Goal: Task Accomplishment & Management: Complete application form

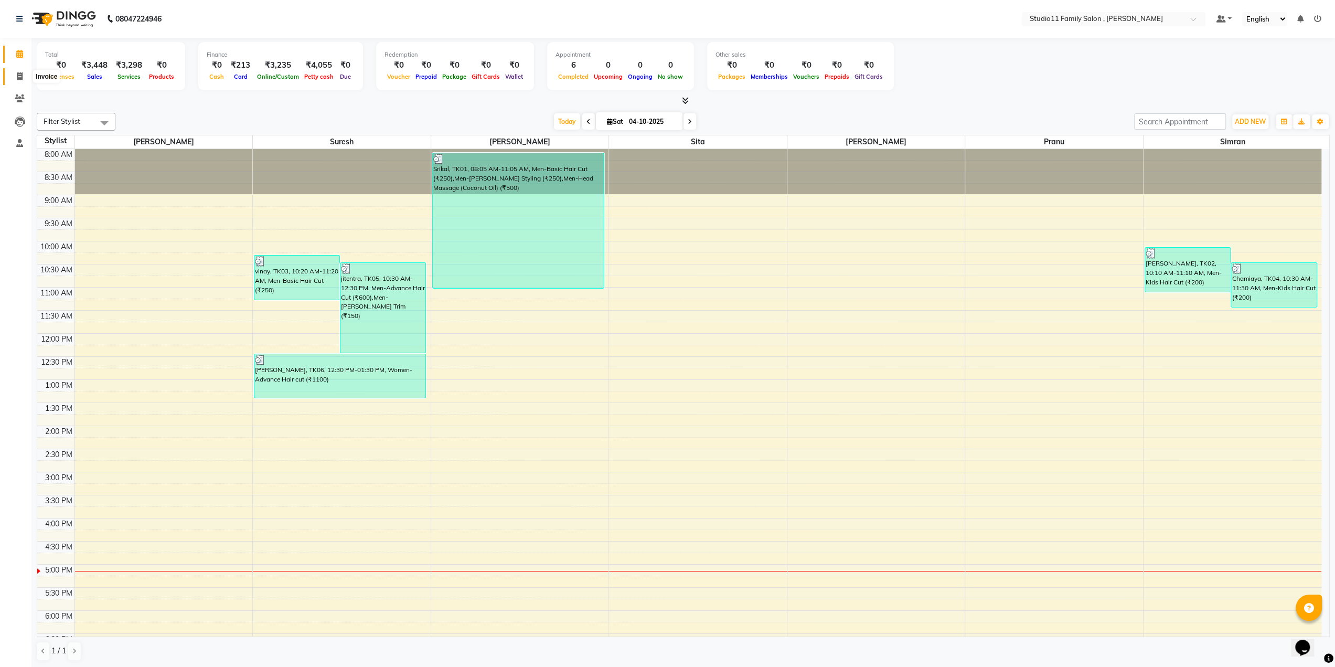
click at [23, 79] on span at bounding box center [19, 77] width 18 height 12
select select "service"
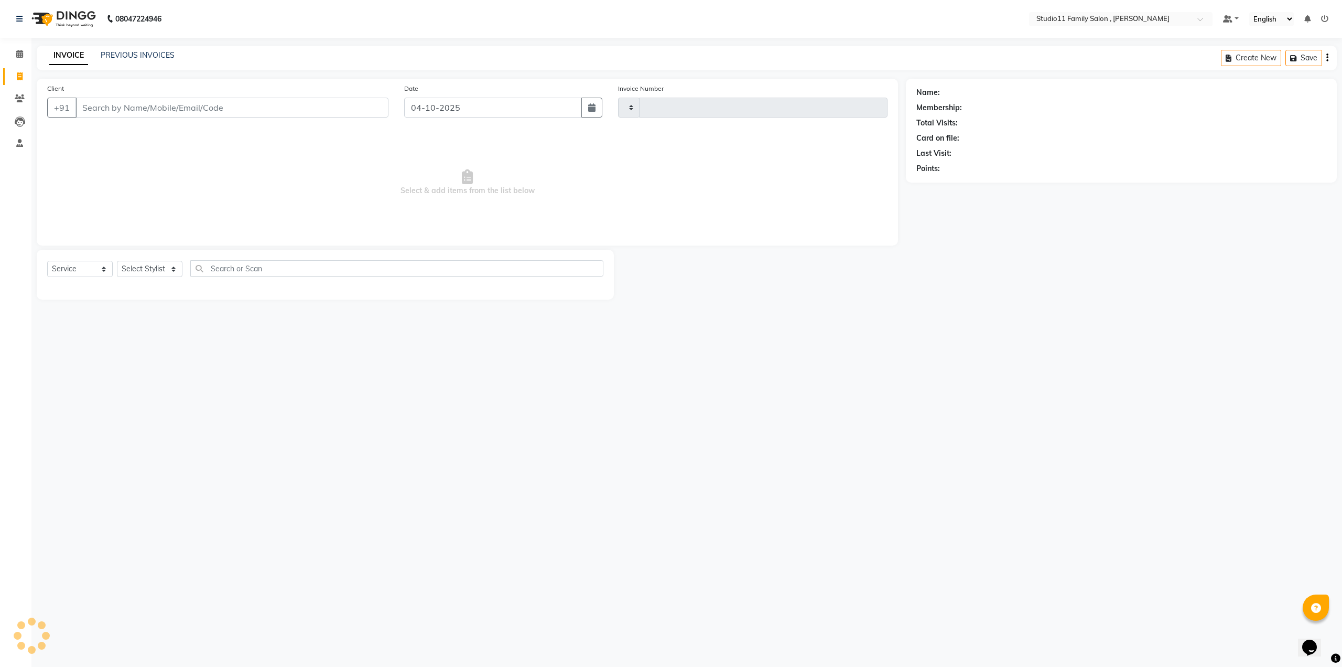
type input "1299"
select select "7303"
type input "9490755433"
select select "1: Object"
click at [110, 135] on span "vignish" at bounding box center [102, 131] width 29 height 10
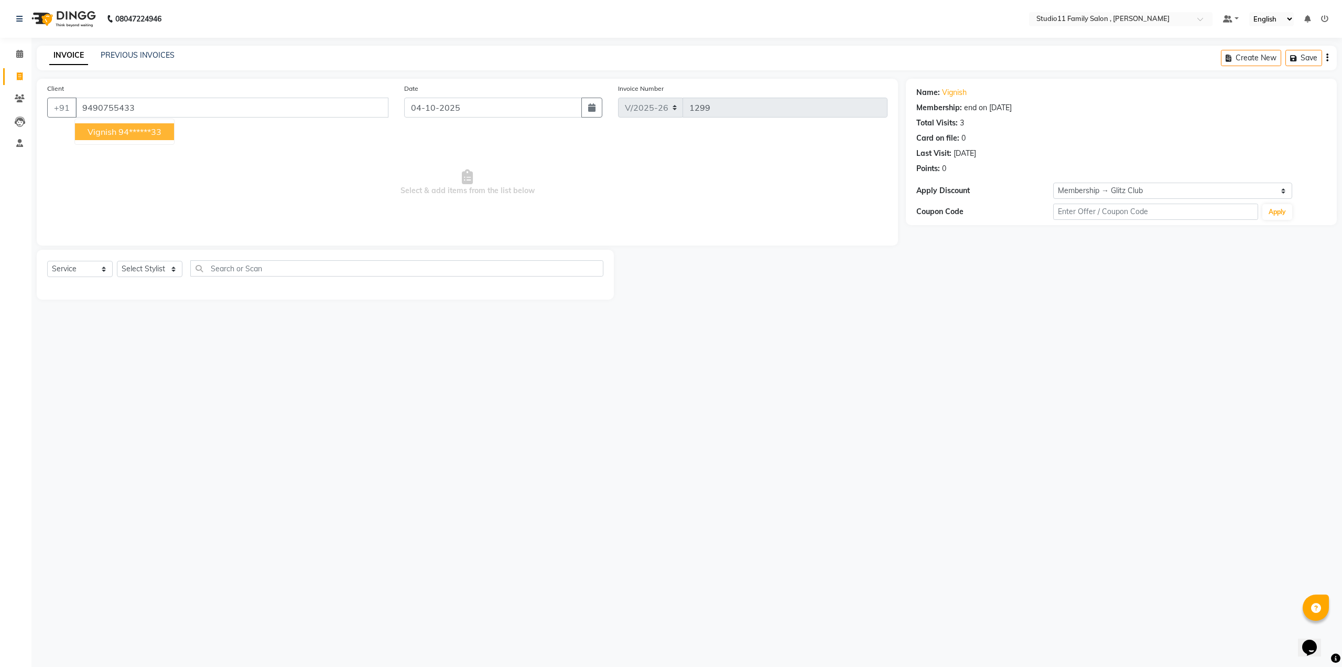
type input "94******33"
select select "1: Object"
click at [136, 271] on select "Select Stylist Pranu [PERSON_NAME] [PERSON_NAME] [PERSON_NAME] [PERSON_NAME]" at bounding box center [150, 269] width 66 height 16
select select "62941"
click at [117, 261] on select "Select Stylist Pranu [PERSON_NAME] [PERSON_NAME] [PERSON_NAME] [PERSON_NAME]" at bounding box center [150, 269] width 66 height 16
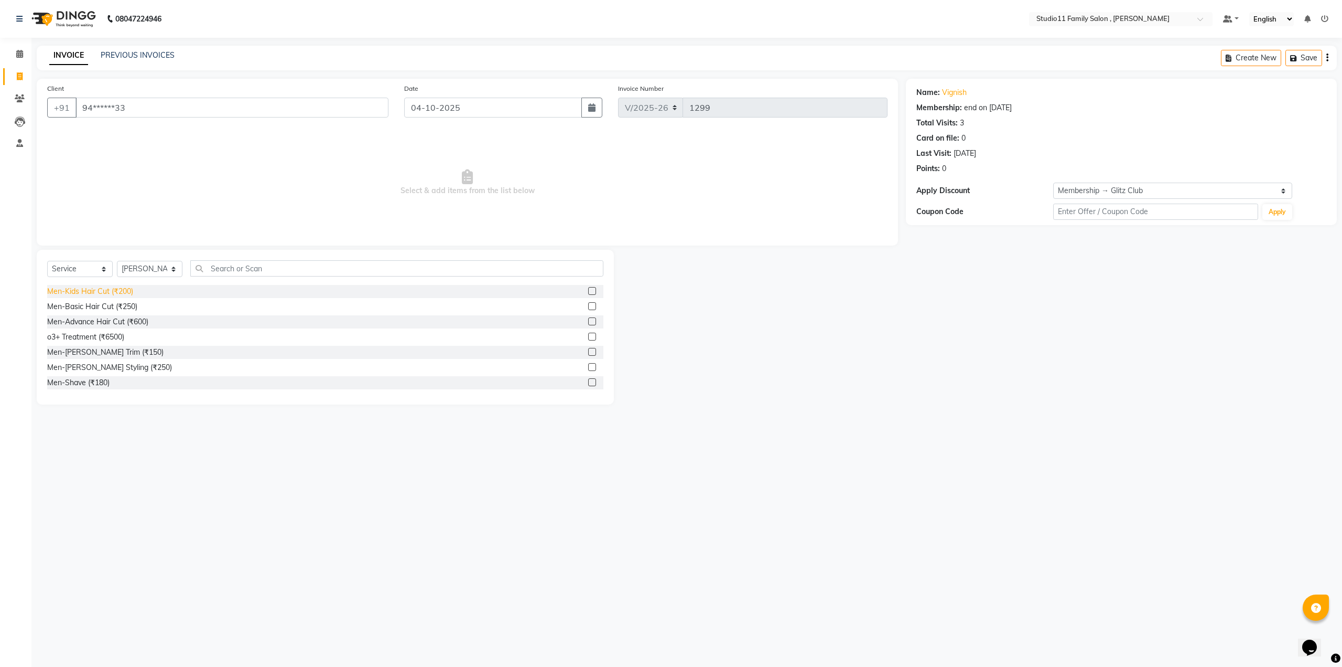
click at [115, 294] on div "Men-Kids Hair Cut (₹200)" at bounding box center [90, 291] width 86 height 11
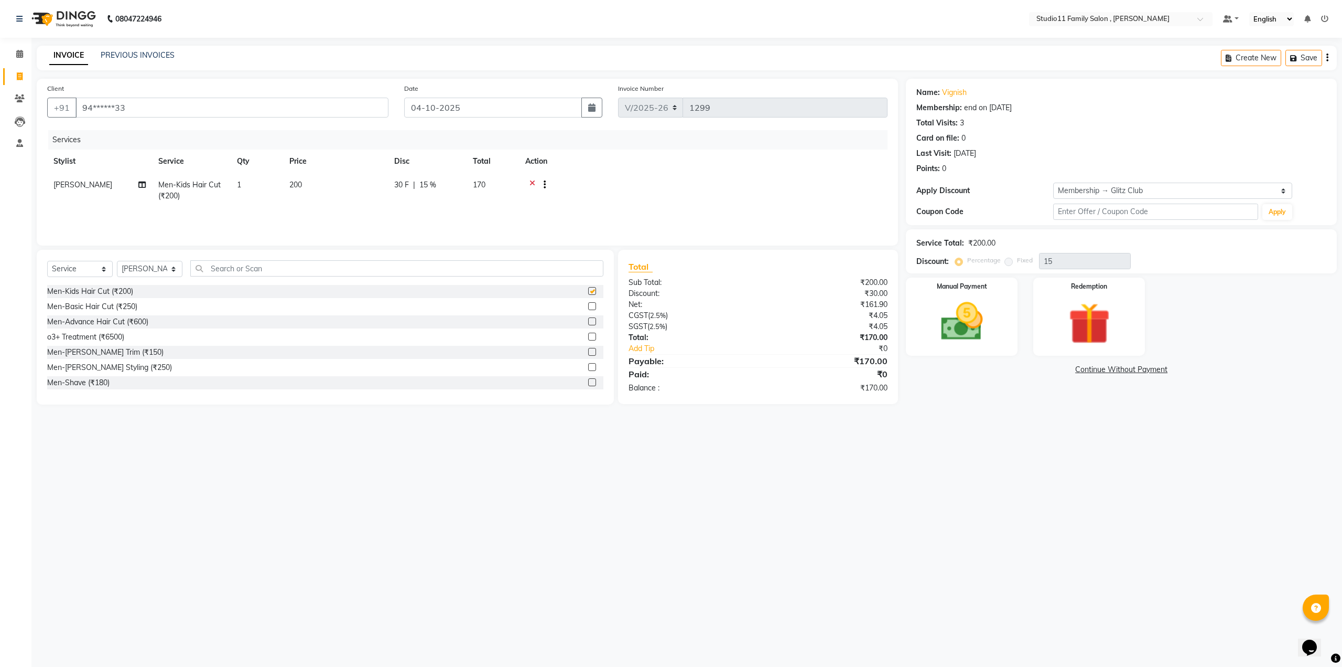
checkbox input "false"
click at [952, 92] on link "Vignish" at bounding box center [954, 92] width 25 height 11
click at [949, 97] on link "Vignish" at bounding box center [954, 92] width 25 height 11
click at [531, 183] on icon at bounding box center [533, 185] width 6 height 13
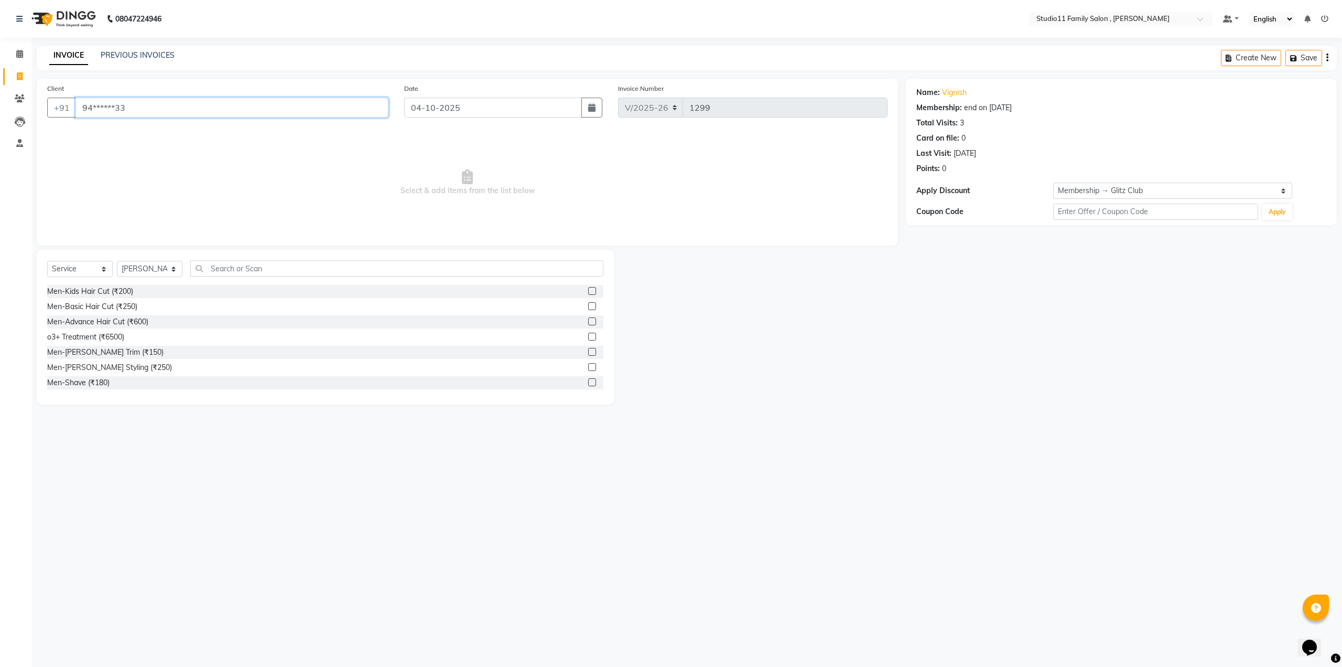
click at [282, 108] on input "94******33" at bounding box center [232, 108] width 313 height 20
type input "9"
click at [154, 50] on div "PREVIOUS INVOICES" at bounding box center [138, 55] width 74 height 11
click at [135, 53] on link "PREVIOUS INVOICES" at bounding box center [138, 54] width 74 height 9
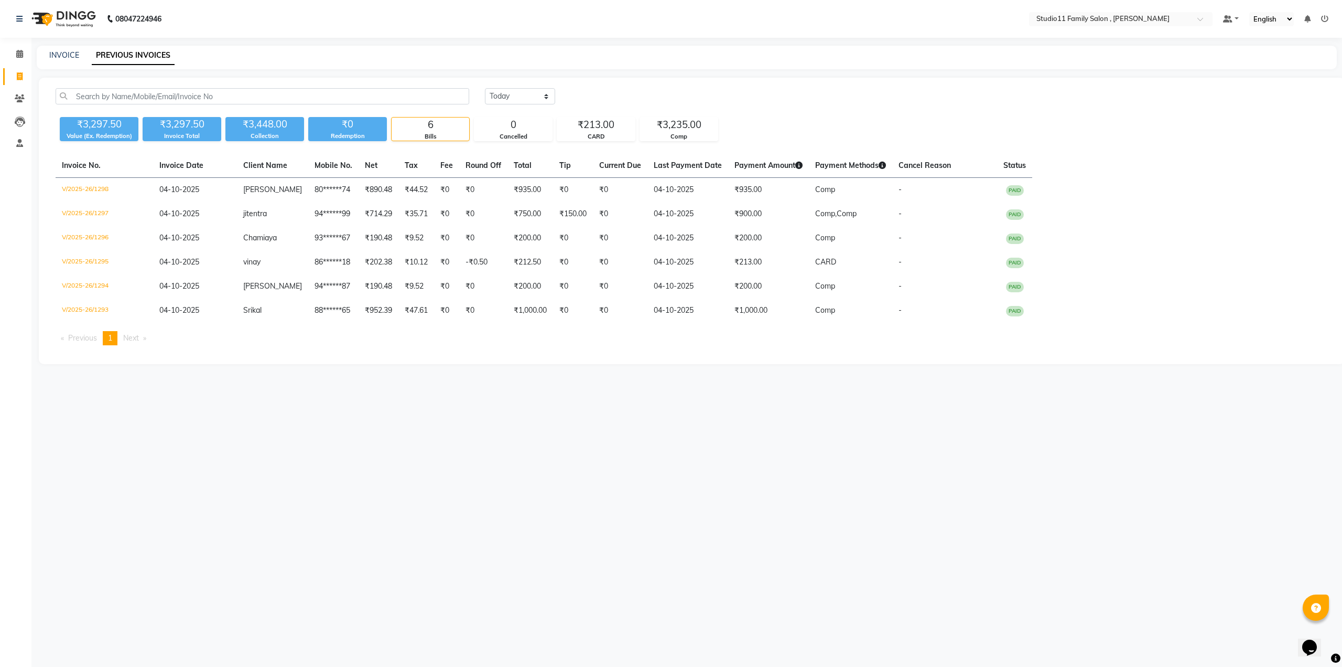
click at [1325, 15] on icon at bounding box center [1324, 18] width 7 height 7
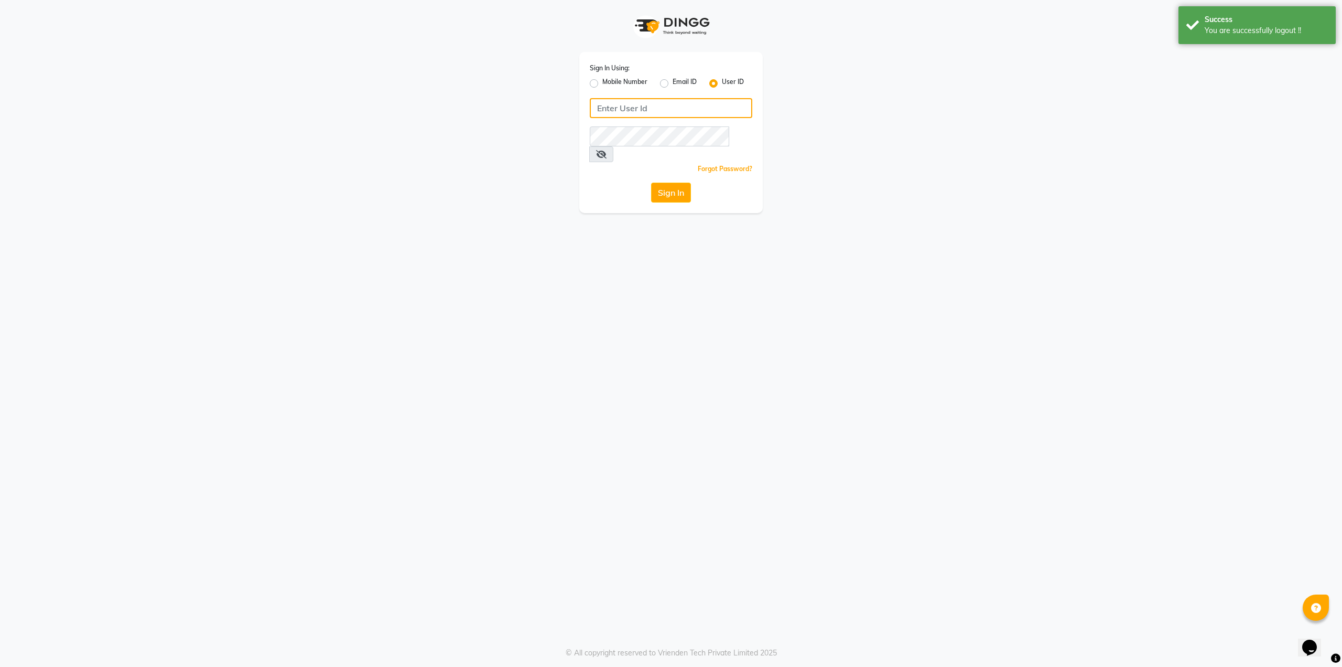
type input "9536798067"
click at [603, 84] on label "Mobile Number" at bounding box center [625, 83] width 45 height 13
click at [603, 84] on input "Mobile Number" at bounding box center [606, 80] width 7 height 7
radio input "true"
radio input "false"
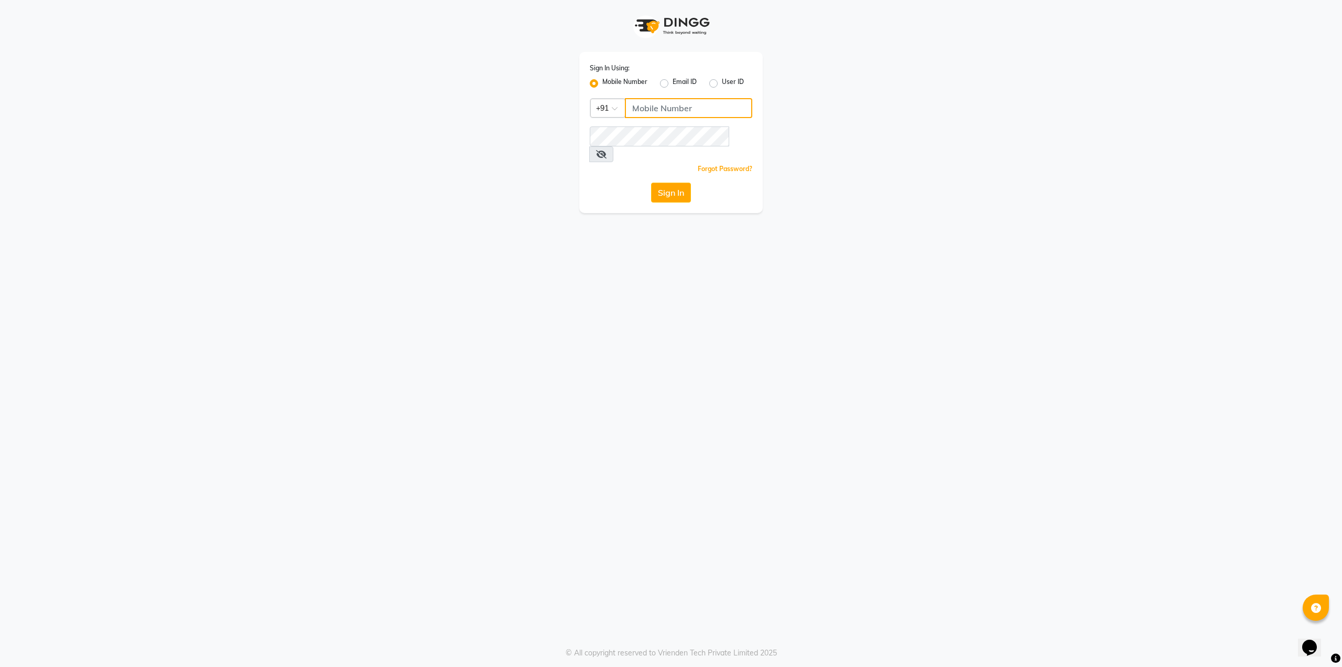
click at [648, 105] on input "Username" at bounding box center [688, 108] width 127 height 20
type input "9"
type input "7997662345"
click at [603, 84] on label "Mobile Number" at bounding box center [625, 83] width 45 height 13
click at [603, 84] on input "Mobile Number" at bounding box center [606, 80] width 7 height 7
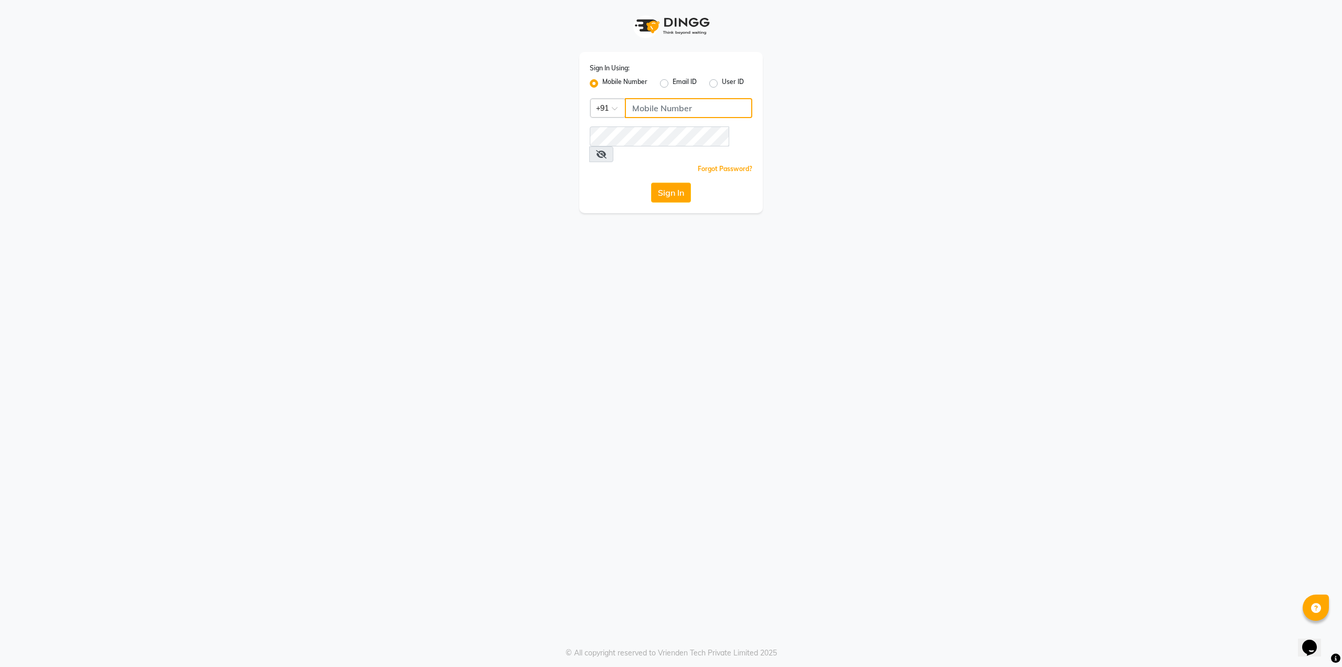
click at [679, 115] on input "Username" at bounding box center [688, 108] width 127 height 20
type input "9536798067"
click at [672, 184] on button "Sign In" at bounding box center [671, 192] width 40 height 20
click at [672, 182] on button "Sign In" at bounding box center [671, 192] width 40 height 20
click at [664, 182] on button "Sign In" at bounding box center [671, 192] width 40 height 20
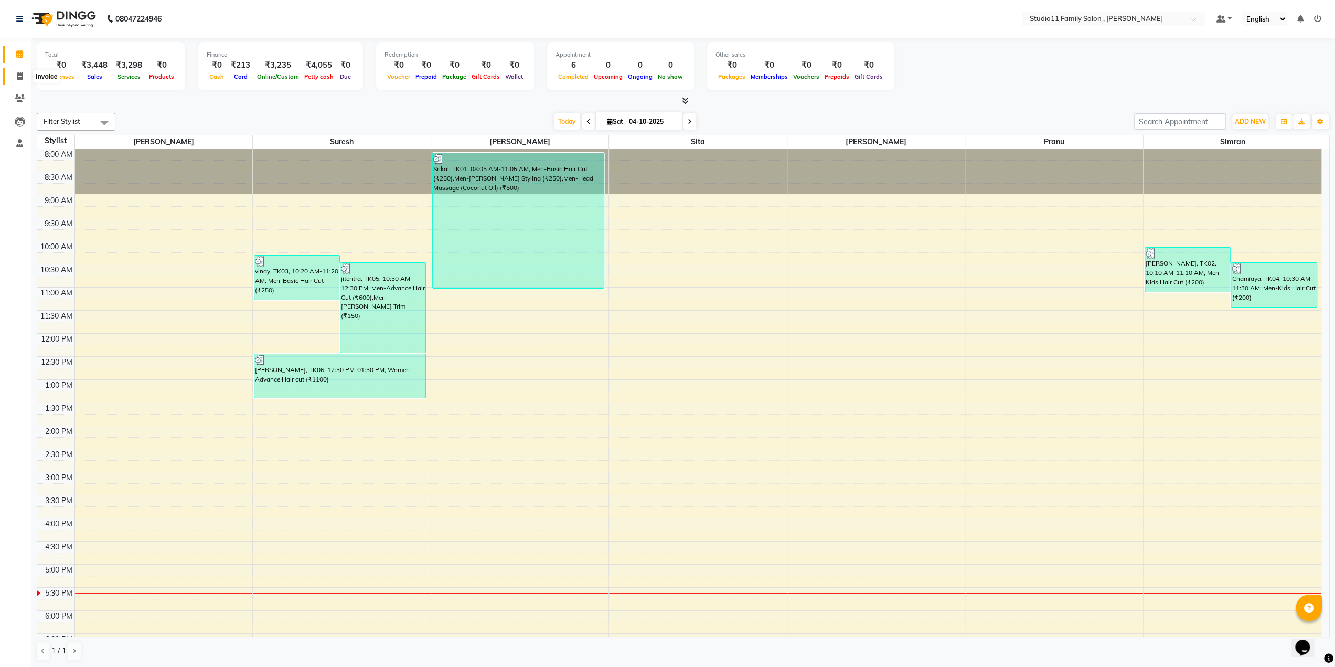
click at [23, 76] on span at bounding box center [19, 77] width 18 height 12
select select "service"
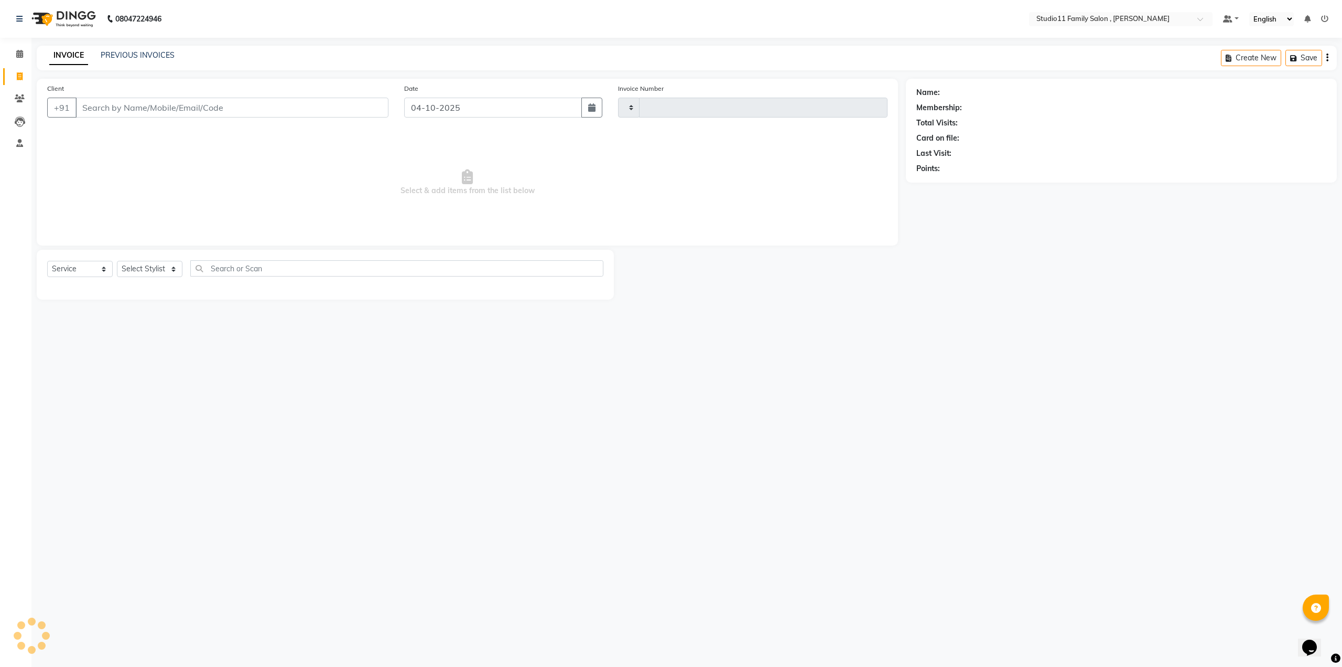
type input "1299"
select select "7303"
click at [111, 106] on input "Client" at bounding box center [232, 108] width 313 height 20
click at [172, 269] on select "Select Stylist Pranu [PERSON_NAME] [PERSON_NAME] [PERSON_NAME] [PERSON_NAME]" at bounding box center [150, 269] width 66 height 16
select select "85212"
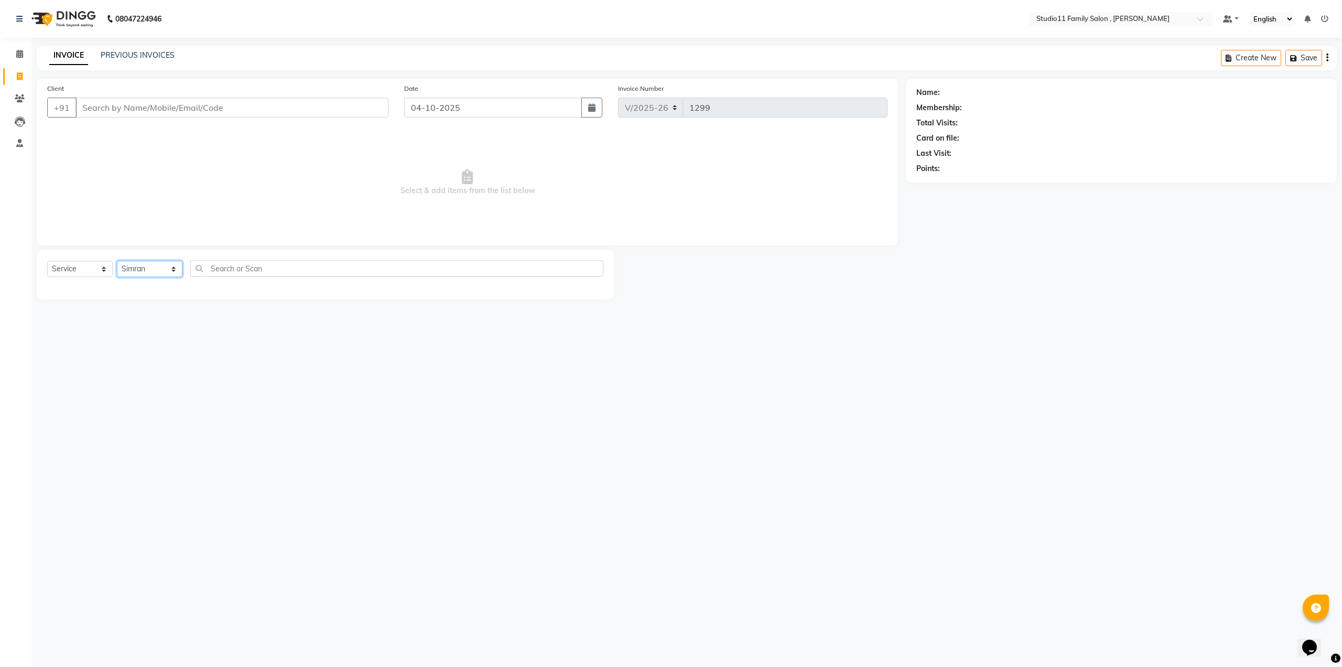
click at [117, 261] on select "Select Stylist Pranu [PERSON_NAME] [PERSON_NAME] [PERSON_NAME] [PERSON_NAME]" at bounding box center [150, 269] width 66 height 16
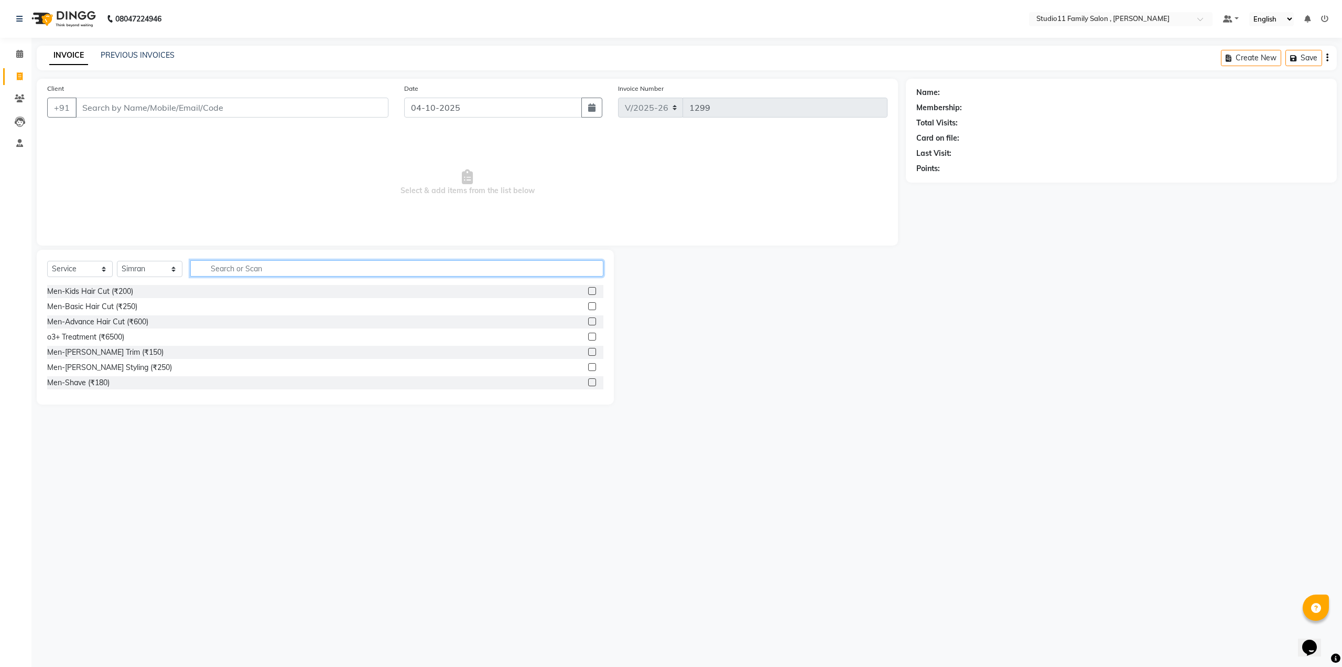
drag, startPoint x: 224, startPoint y: 260, endPoint x: 240, endPoint y: 268, distance: 18.1
click at [240, 268] on input "text" at bounding box center [396, 268] width 413 height 16
type input "eye"
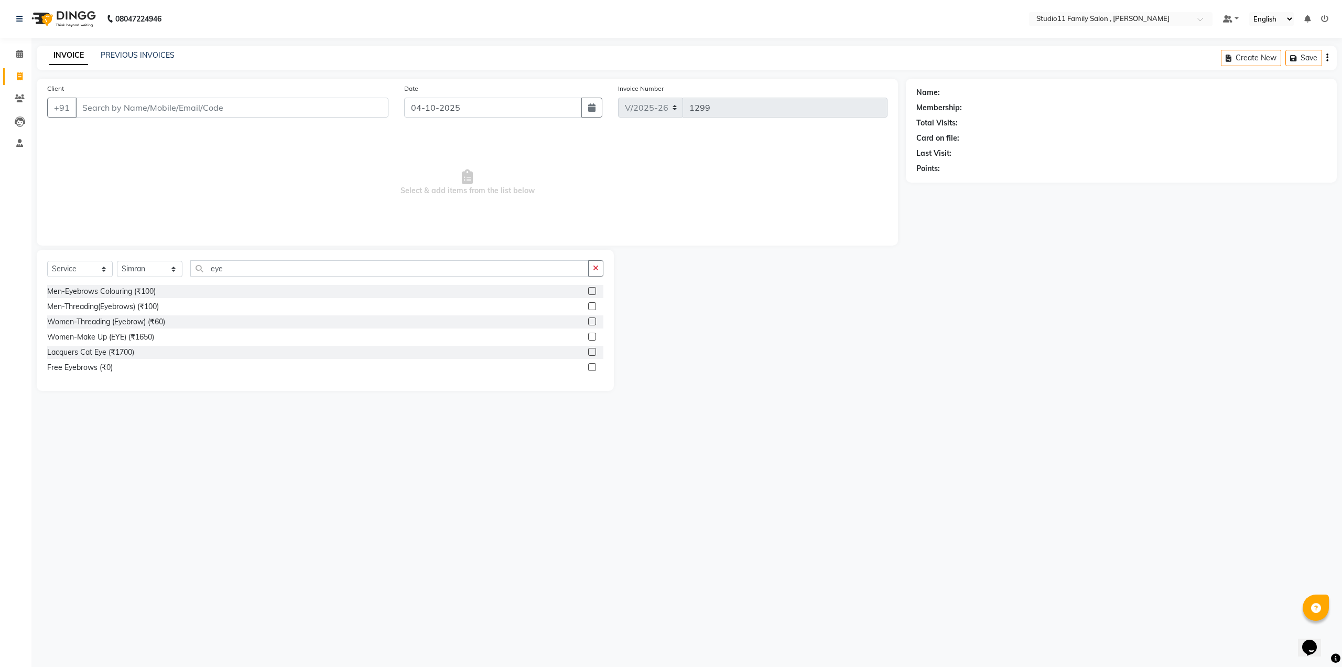
click at [590, 320] on label at bounding box center [592, 321] width 8 height 8
click at [590, 320] on input "checkbox" at bounding box center [591, 321] width 7 height 7
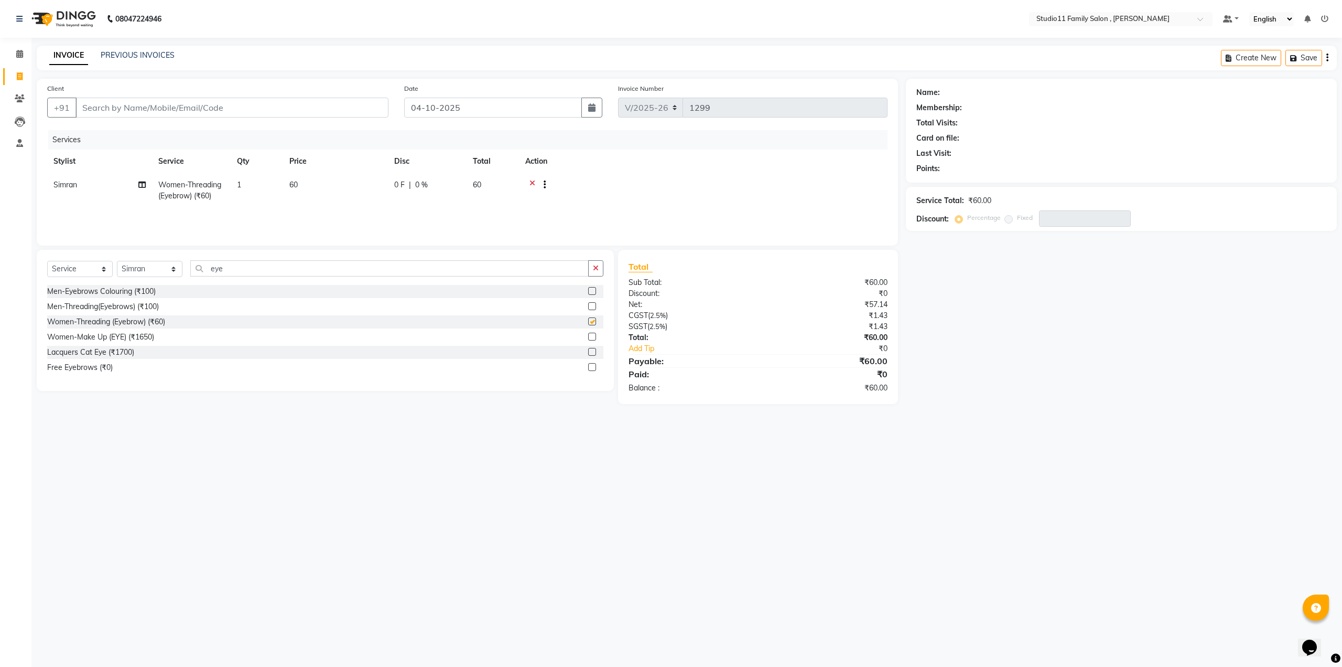
checkbox input "false"
click at [274, 274] on input "eye" at bounding box center [389, 268] width 399 height 16
type input "e"
type input "fore"
click at [592, 334] on label at bounding box center [592, 336] width 8 height 8
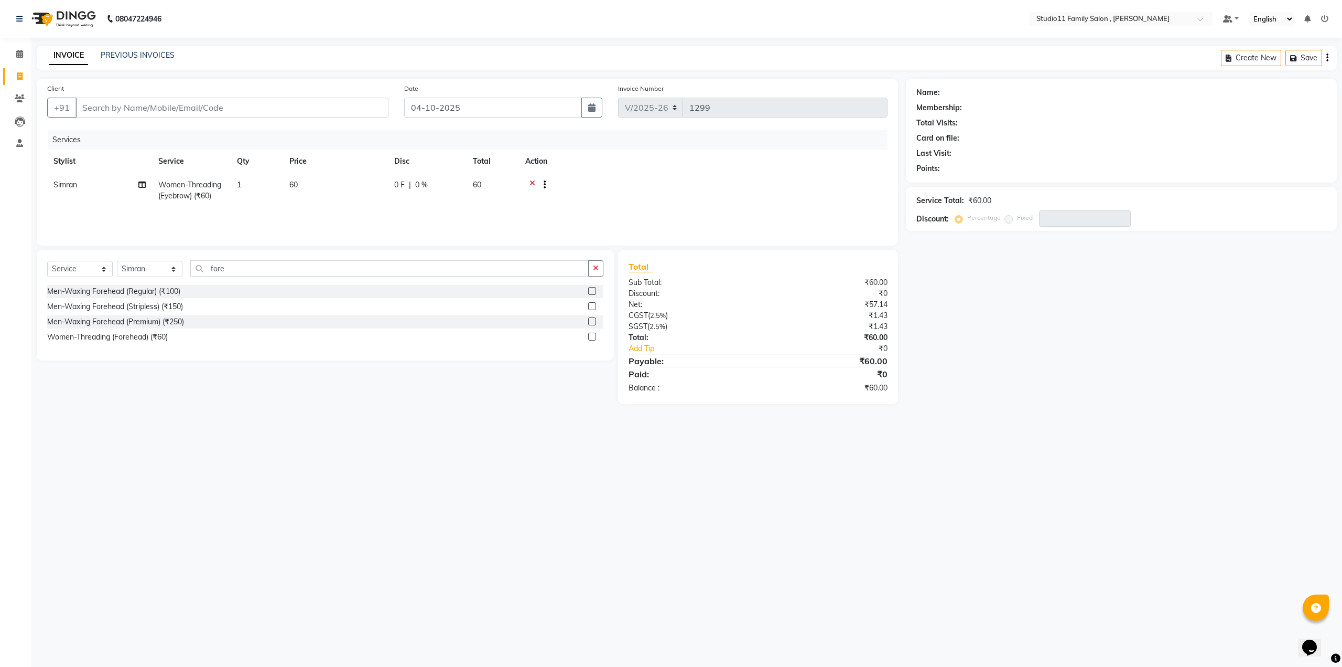
click at [592, 334] on input "checkbox" at bounding box center [591, 337] width 7 height 7
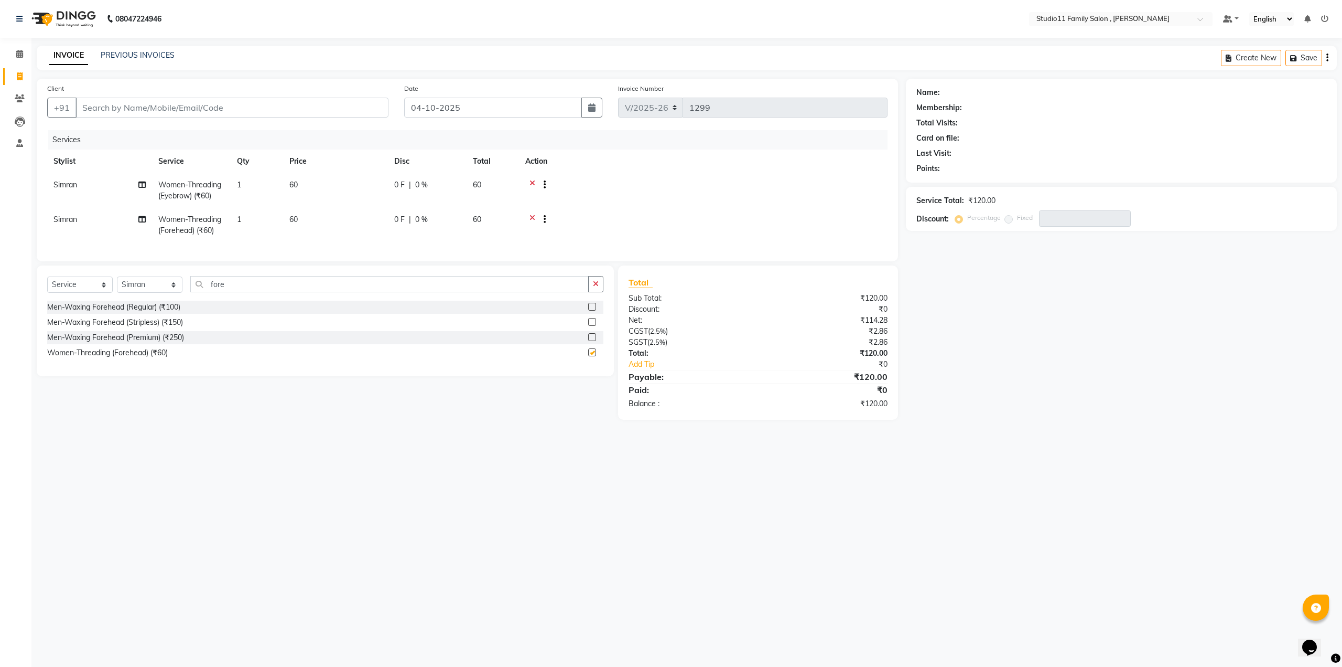
checkbox input "false"
click at [229, 290] on input "fore" at bounding box center [389, 284] width 399 height 16
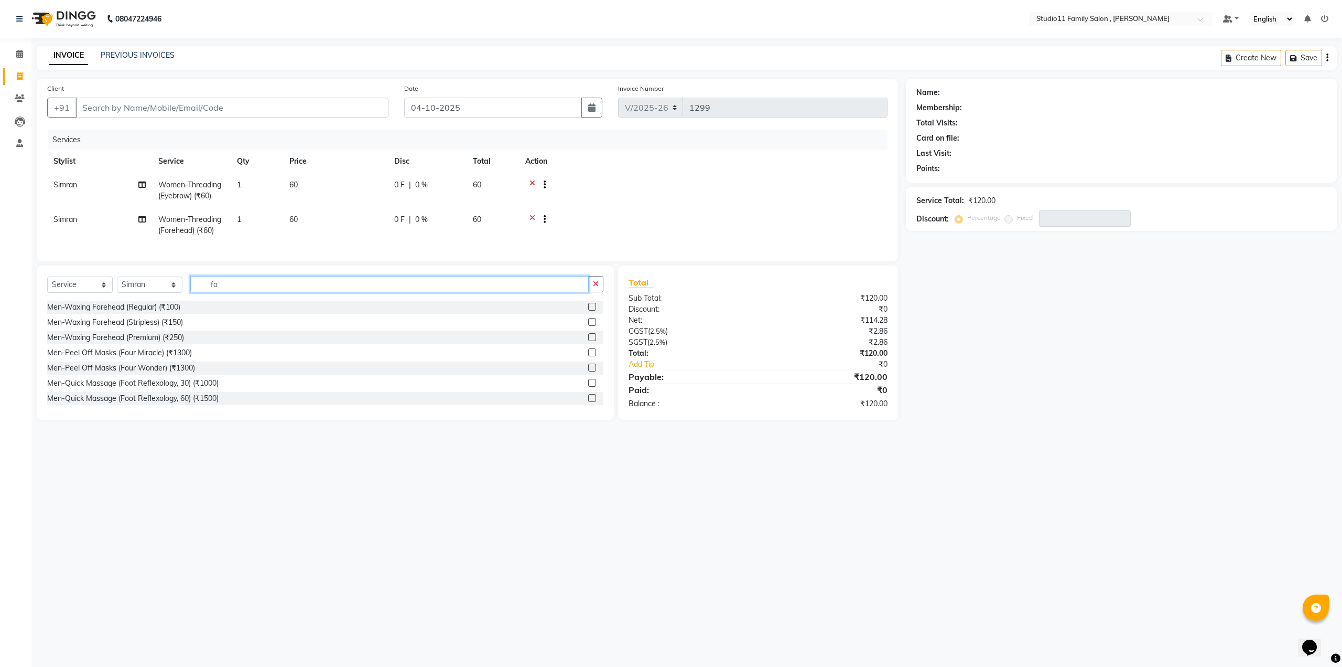
type input "f"
click at [175, 293] on select "Select Stylist Pranu [PERSON_NAME] [PERSON_NAME] [PERSON_NAME] [PERSON_NAME]" at bounding box center [150, 284] width 66 height 16
select select "62940"
click at [117, 284] on select "Select Stylist Pranu [PERSON_NAME] [PERSON_NAME] [PERSON_NAME] [PERSON_NAME]" at bounding box center [150, 284] width 66 height 16
click at [257, 290] on input "text" at bounding box center [396, 284] width 413 height 16
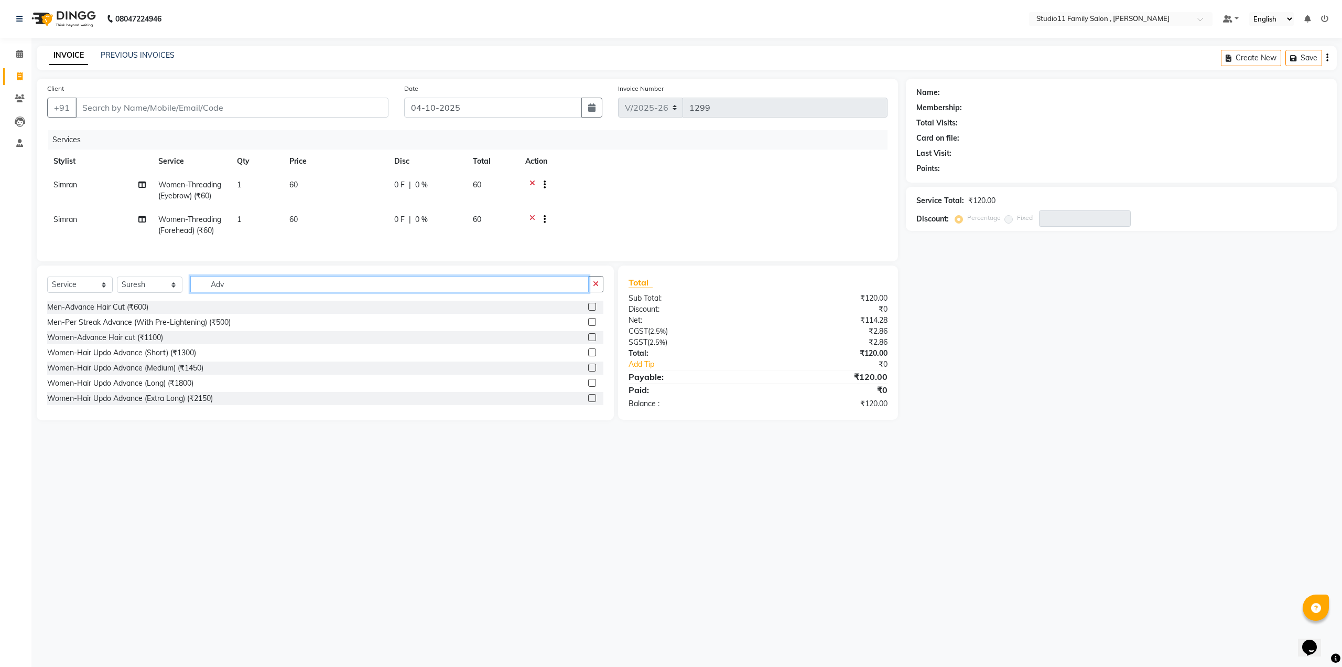
type input "Adv"
click at [588, 341] on label at bounding box center [592, 337] width 8 height 8
click at [588, 341] on input "checkbox" at bounding box center [591, 337] width 7 height 7
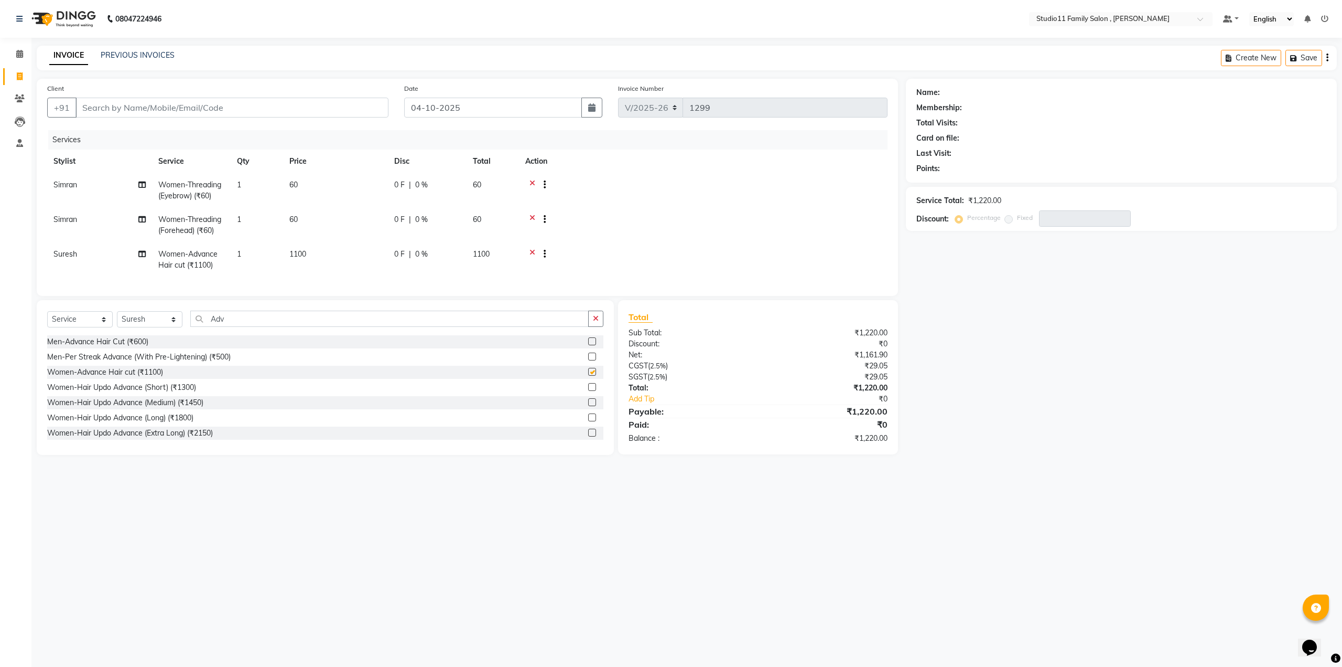
checkbox input "false"
click at [102, 104] on input "Client" at bounding box center [232, 108] width 313 height 20
type input "9"
type input "0"
type input "9705206249"
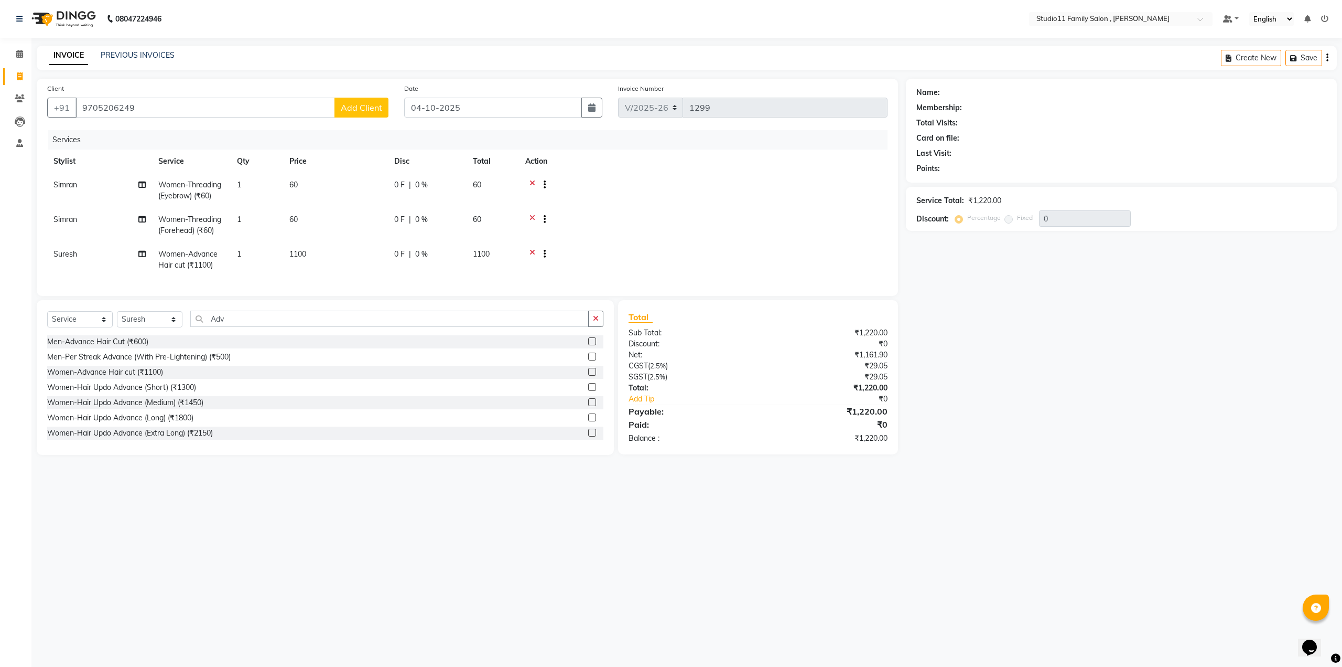
click at [371, 106] on span "Add Client" at bounding box center [361, 107] width 41 height 10
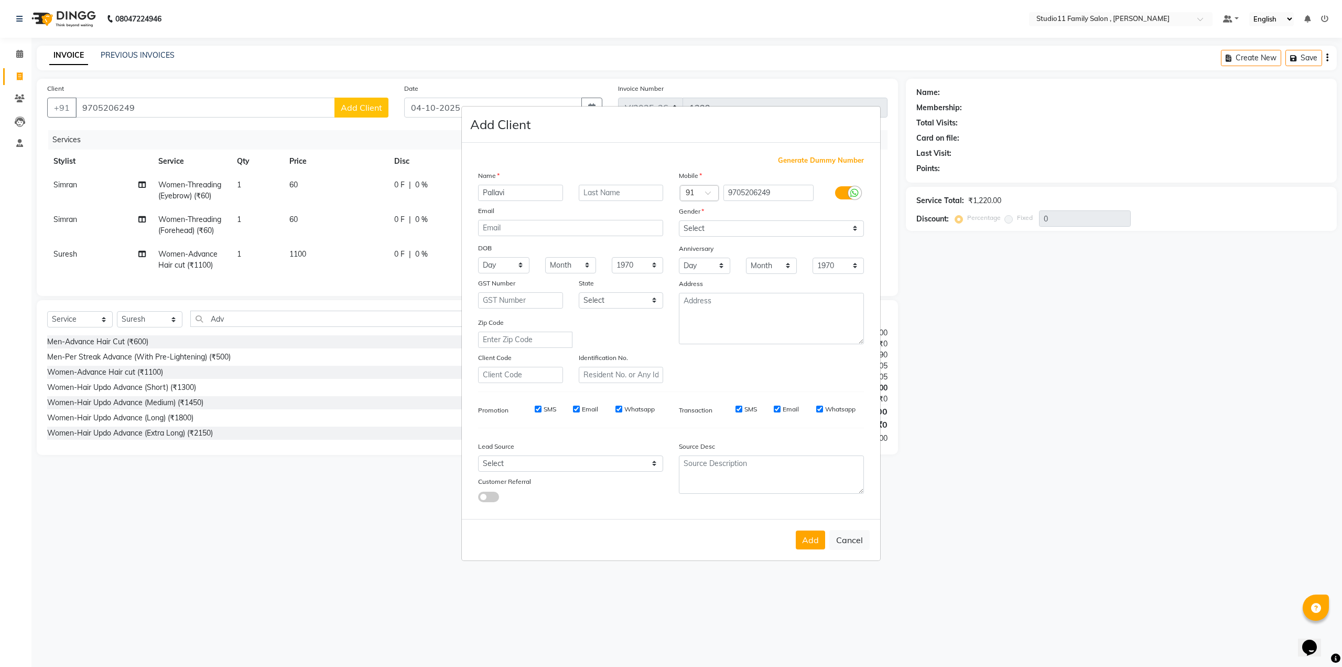
type input "Pallavi"
click at [655, 465] on select "Select Walk-in Referral Internet Friend Word of Mouth Advertisement Facebook Ju…" at bounding box center [570, 463] width 185 height 16
select select "50053"
click at [478, 455] on select "Select Walk-in Referral Internet Friend Word of Mouth Advertisement Facebook Ju…" at bounding box center [570, 463] width 185 height 16
click at [737, 230] on select "Select [DEMOGRAPHIC_DATA] [DEMOGRAPHIC_DATA] Other Prefer Not To Say" at bounding box center [771, 228] width 185 height 16
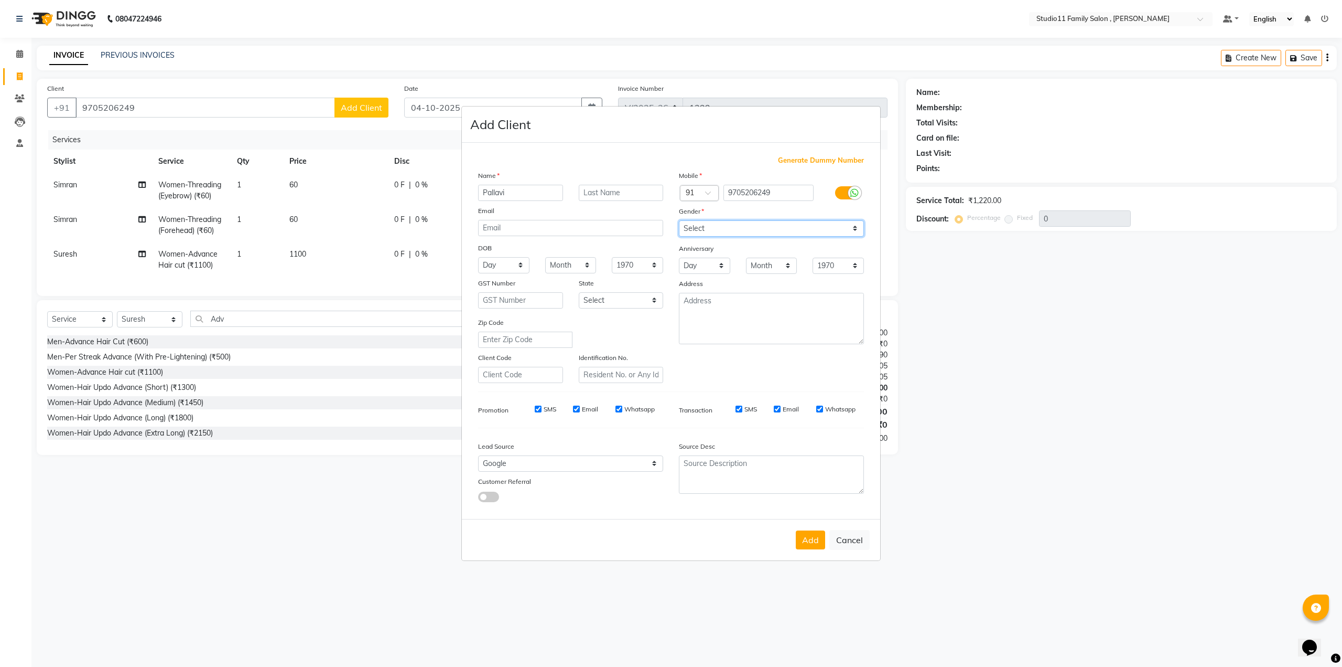
select select "[DEMOGRAPHIC_DATA]"
click at [679, 220] on select "Select [DEMOGRAPHIC_DATA] [DEMOGRAPHIC_DATA] Other Prefer Not To Say" at bounding box center [771, 228] width 185 height 16
click at [806, 543] on button "Add" at bounding box center [810, 539] width 29 height 19
type input "97******49"
select select
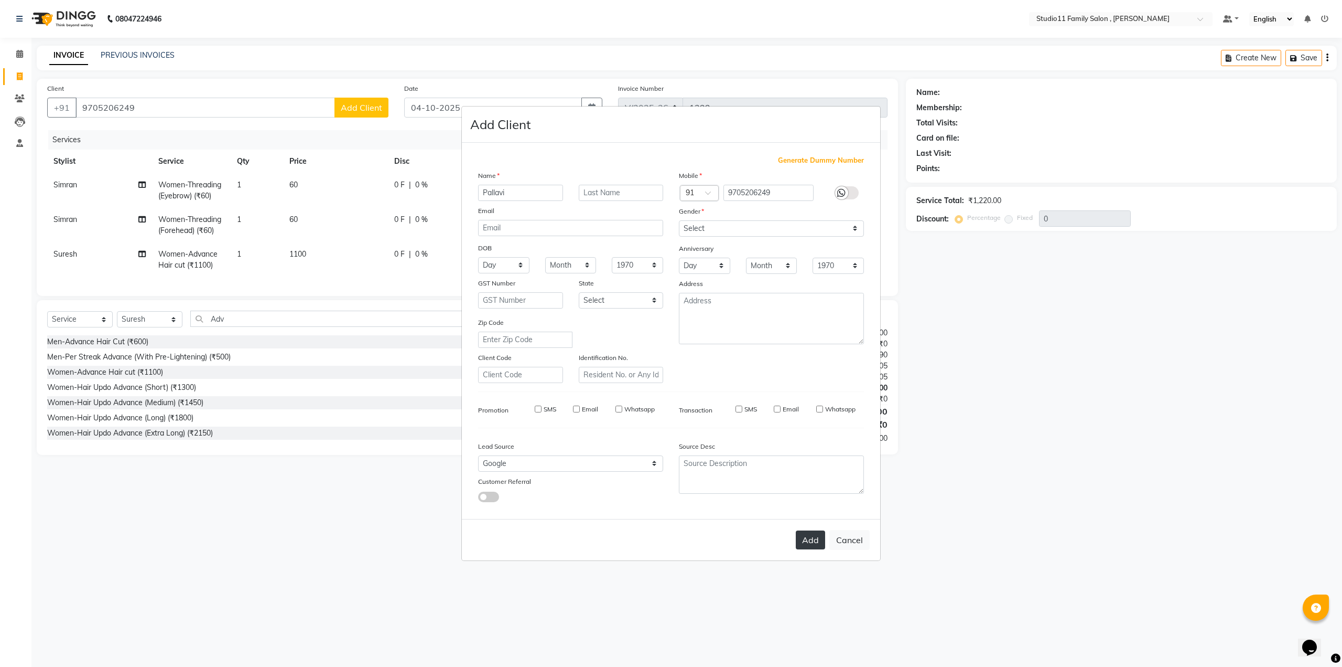
select select
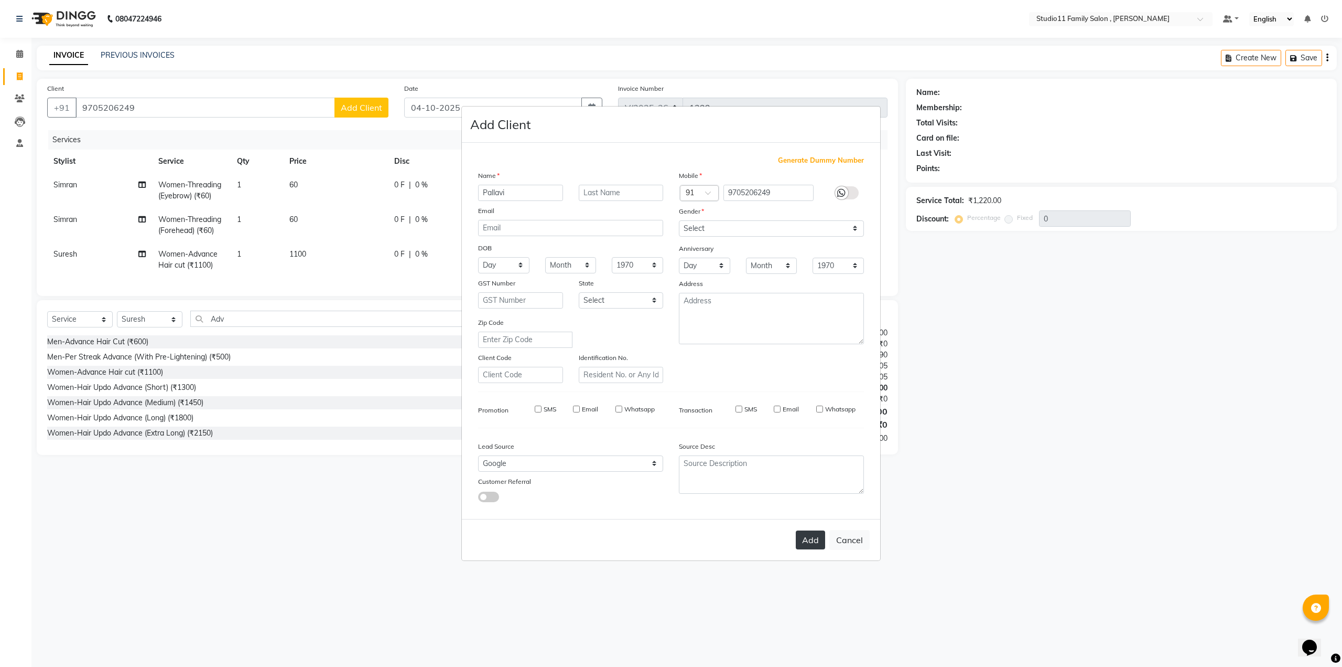
select select
checkbox input "false"
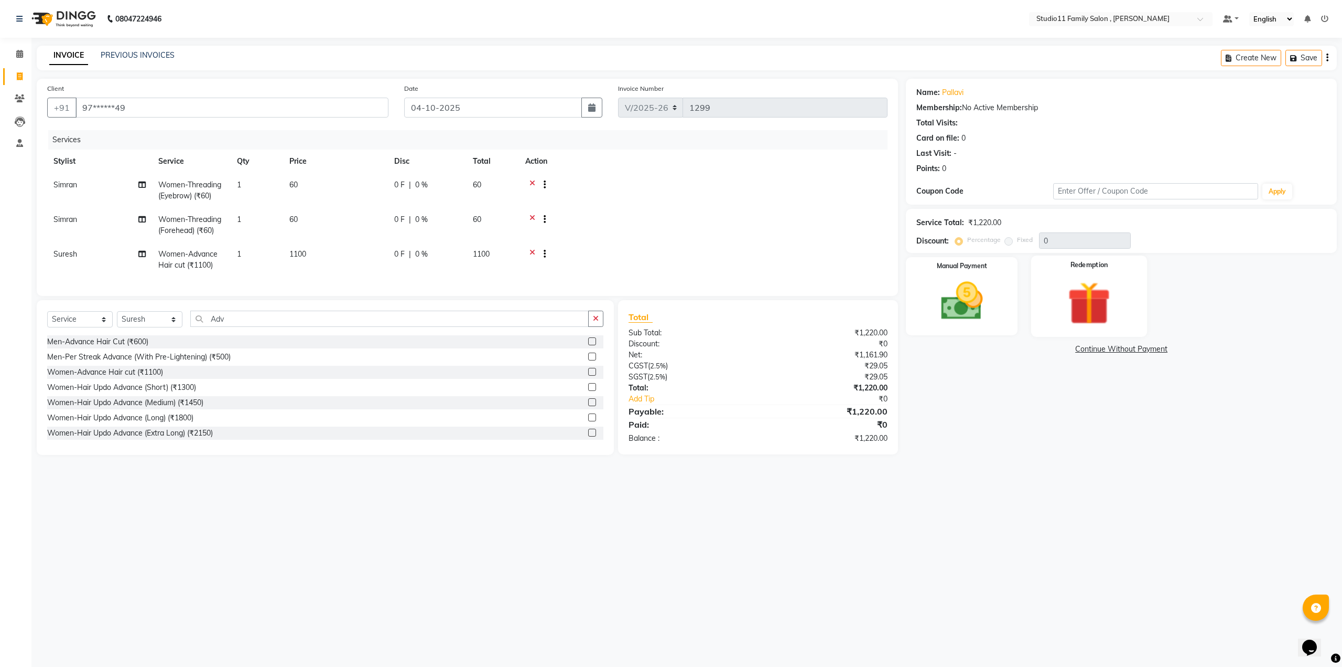
click at [1080, 324] on img at bounding box center [1089, 303] width 71 height 54
click at [958, 309] on img at bounding box center [962, 301] width 71 height 50
click at [991, 353] on span "UPI" at bounding box center [990, 349] width 16 height 12
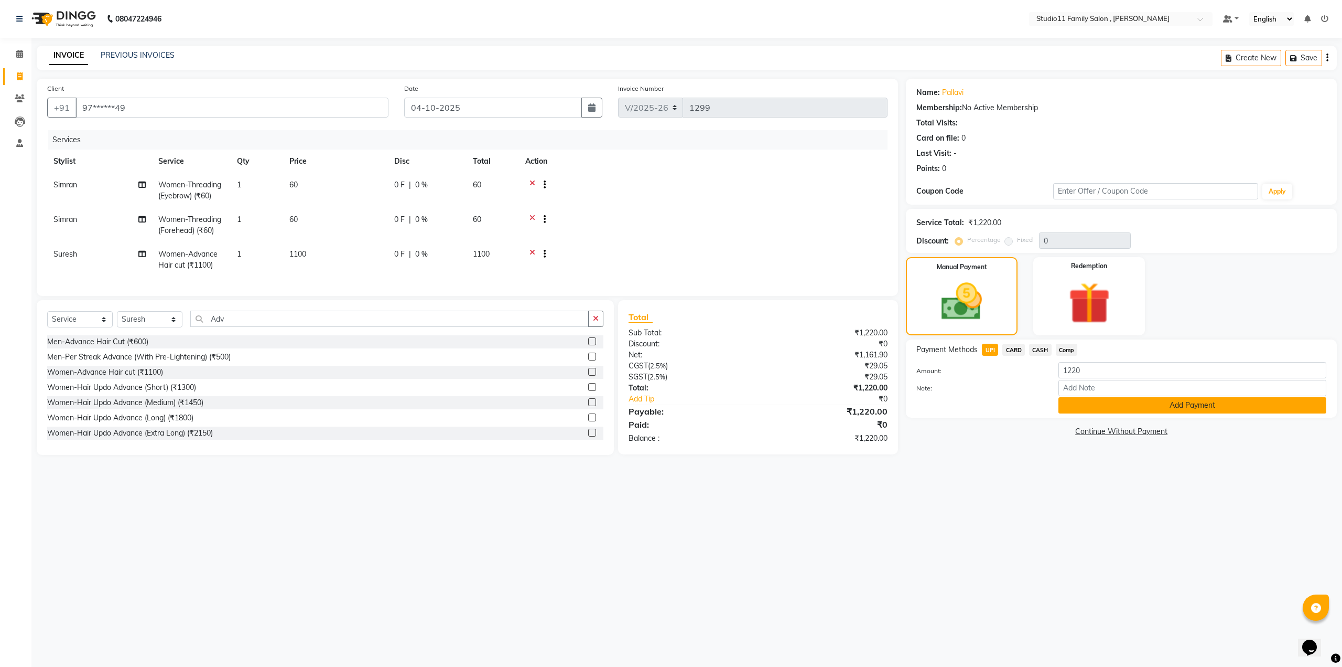
click at [1157, 404] on button "Add Payment" at bounding box center [1193, 405] width 268 height 16
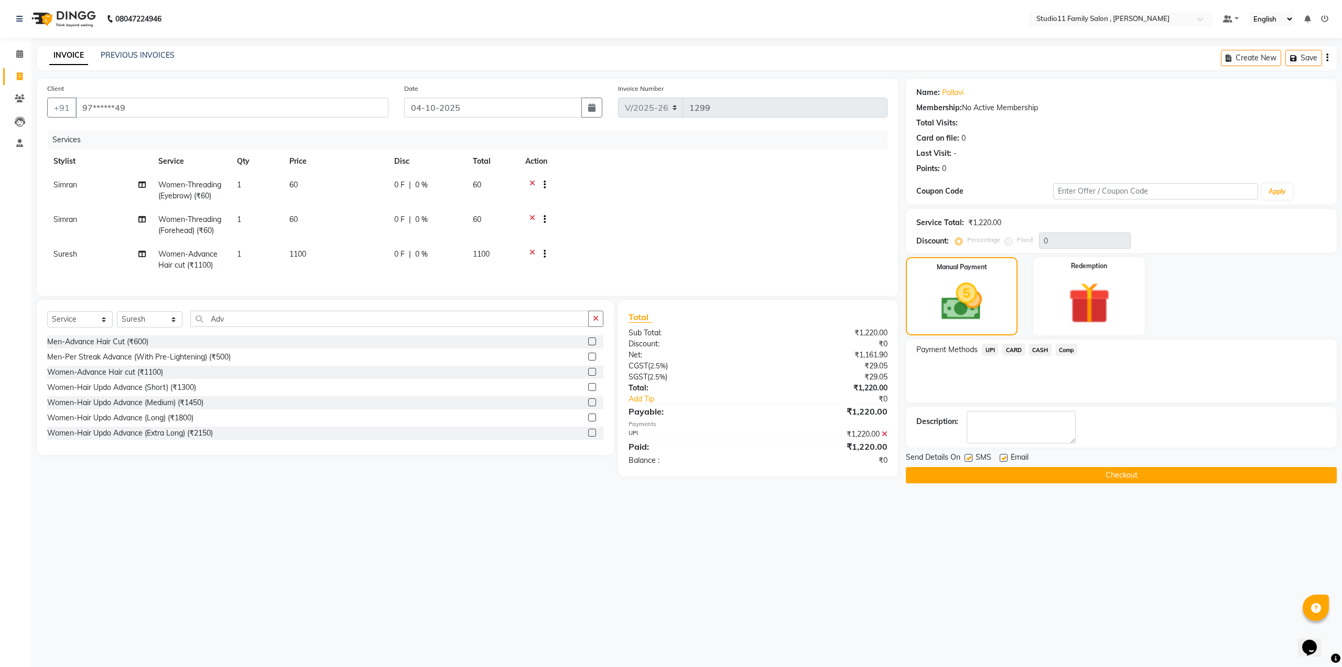
click at [1117, 478] on button "Checkout" at bounding box center [1121, 475] width 431 height 16
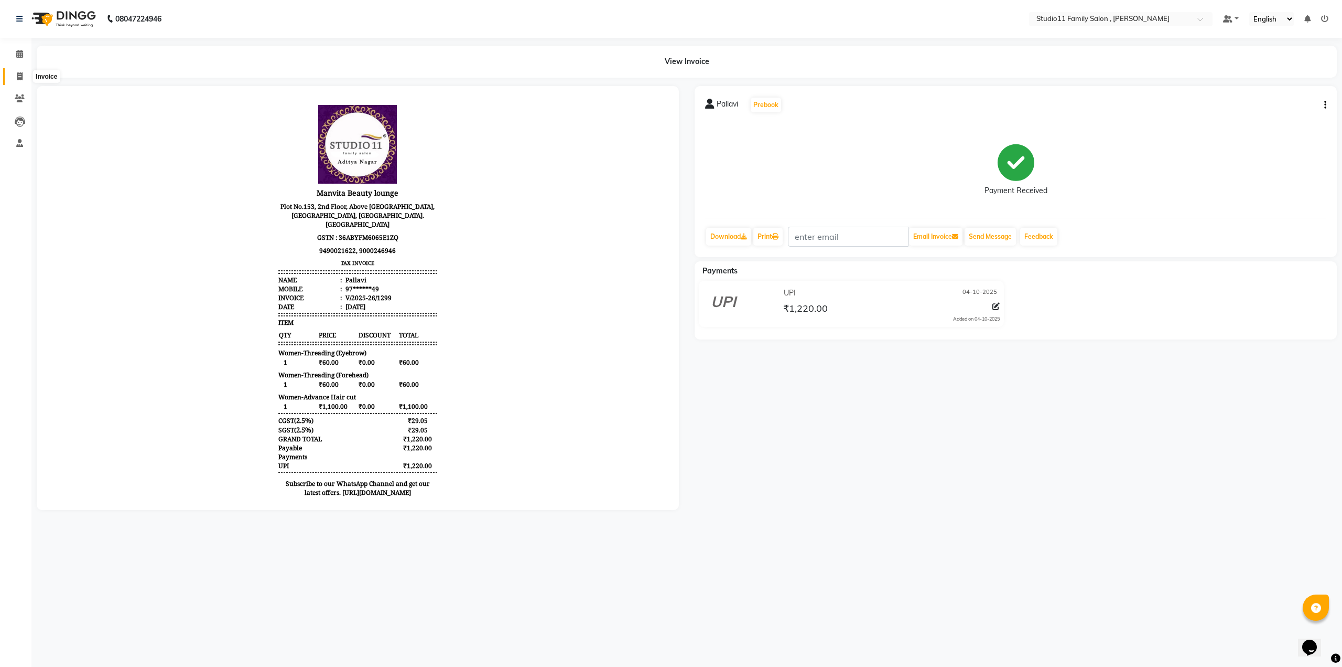
click at [17, 76] on icon at bounding box center [20, 76] width 6 height 8
select select "7303"
select select "service"
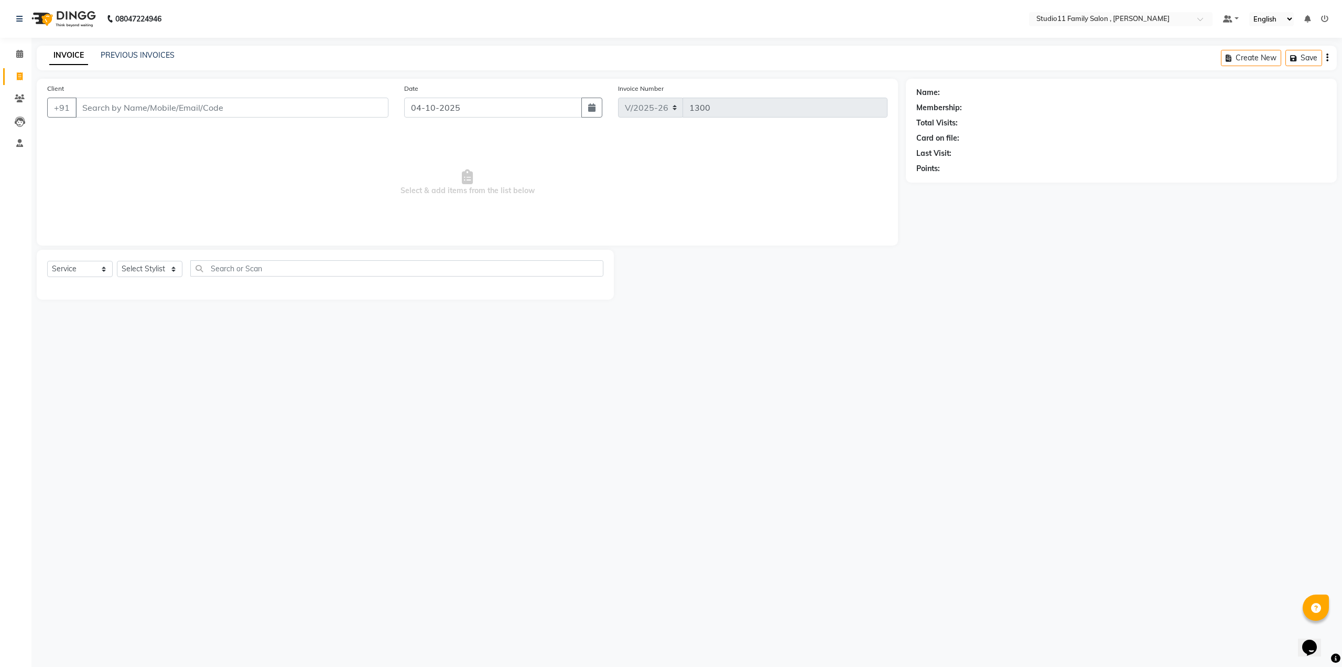
click at [1326, 19] on icon at bounding box center [1324, 18] width 7 height 7
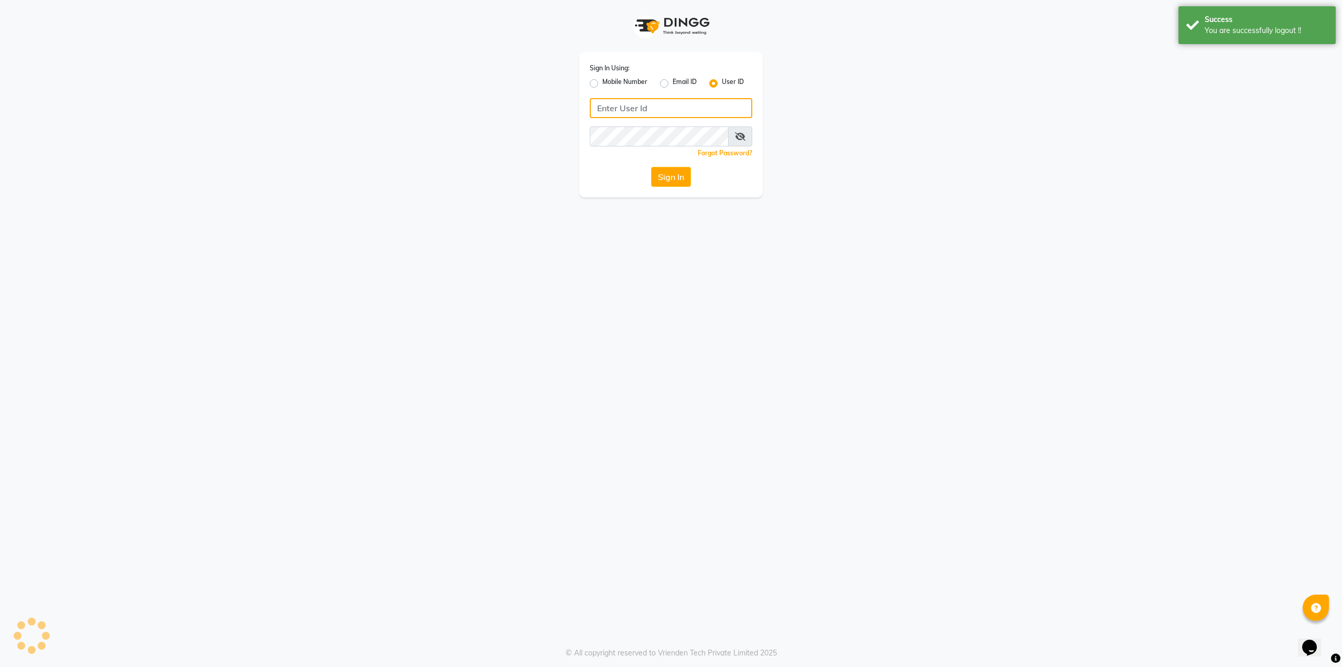
type input "9536798067"
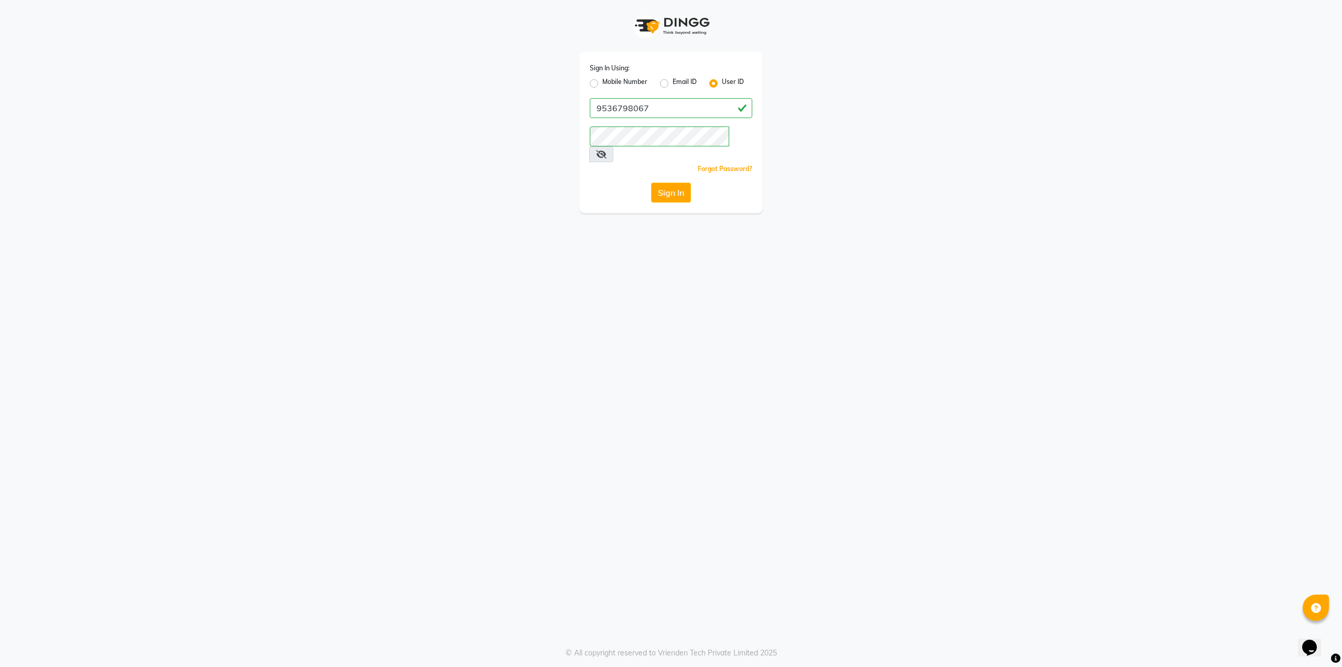
click at [603, 85] on label "Mobile Number" at bounding box center [625, 83] width 45 height 13
click at [603, 84] on input "Mobile Number" at bounding box center [606, 80] width 7 height 7
radio input "true"
radio input "false"
drag, startPoint x: 640, startPoint y: 110, endPoint x: 671, endPoint y: 112, distance: 31.5
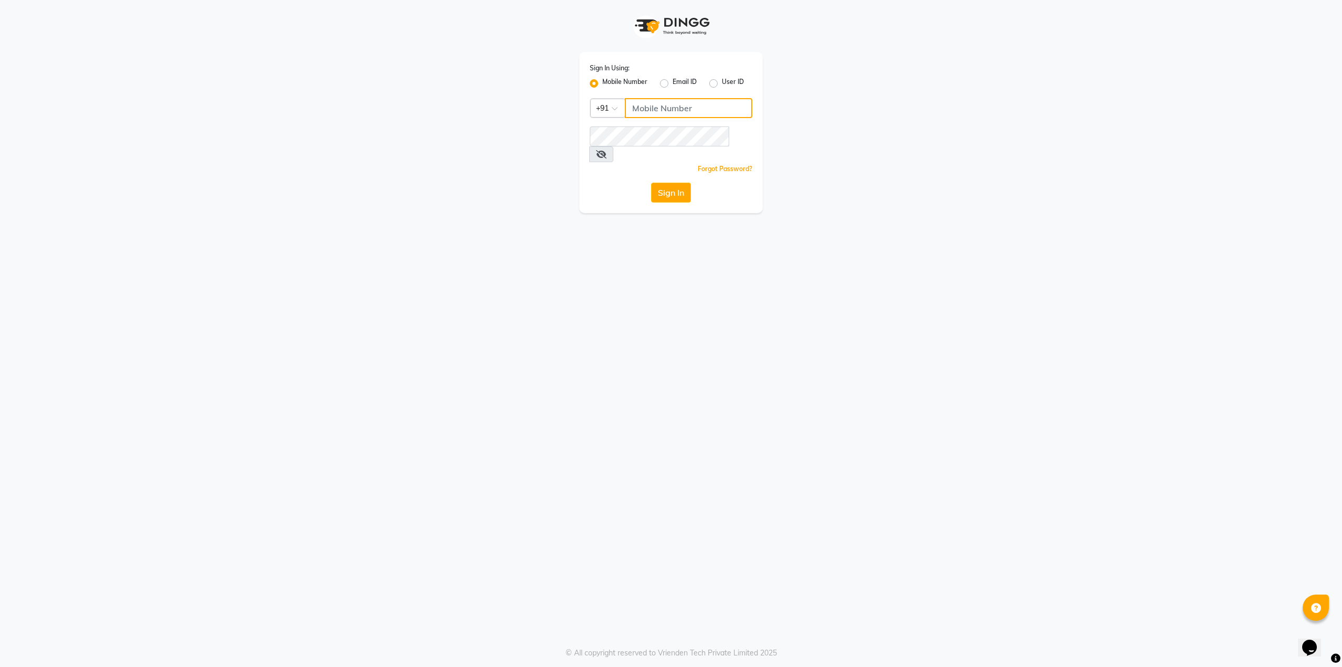
click at [641, 110] on input "Username" at bounding box center [688, 108] width 127 height 20
type input "7997662345"
click at [675, 295] on div "Sign In Using: Mobile Number Email ID User ID Country Code × [PHONE_NUMBER] Rem…" at bounding box center [671, 333] width 1342 height 667
click at [670, 182] on button "Sign In" at bounding box center [671, 192] width 40 height 20
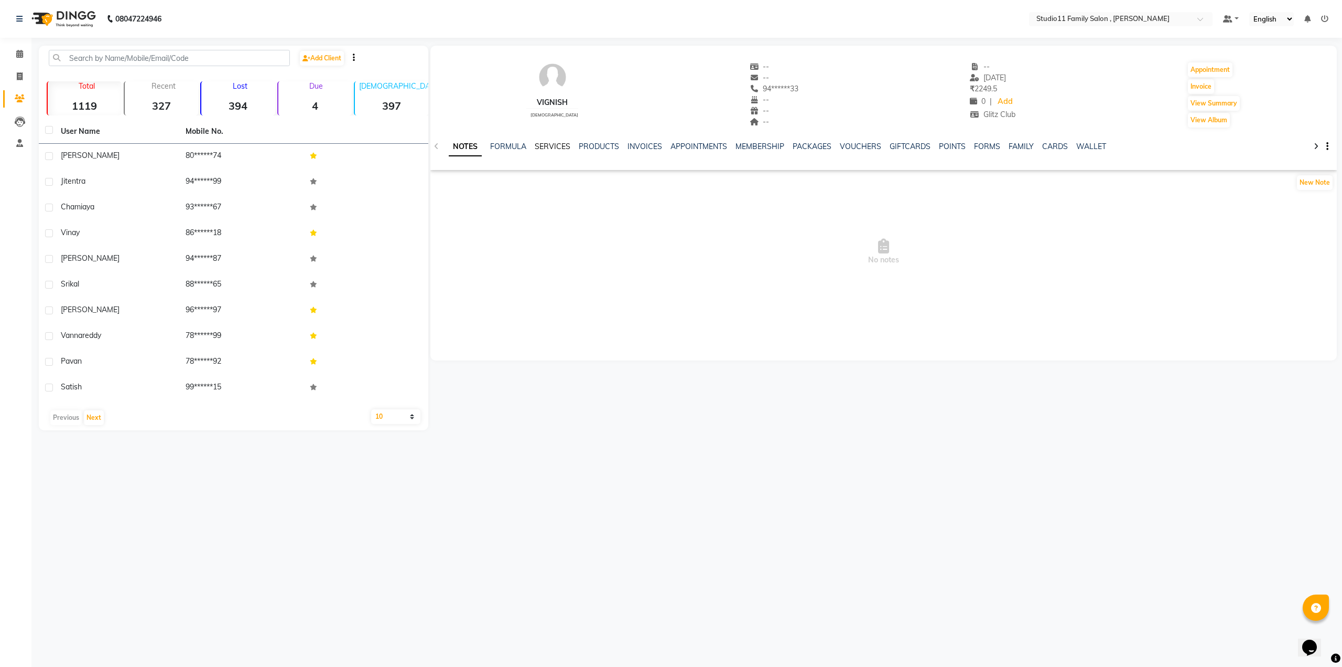
click at [559, 148] on link "SERVICES" at bounding box center [553, 146] width 36 height 9
click at [565, 142] on link "SERVICES" at bounding box center [553, 146] width 36 height 9
